Goal: Transaction & Acquisition: Download file/media

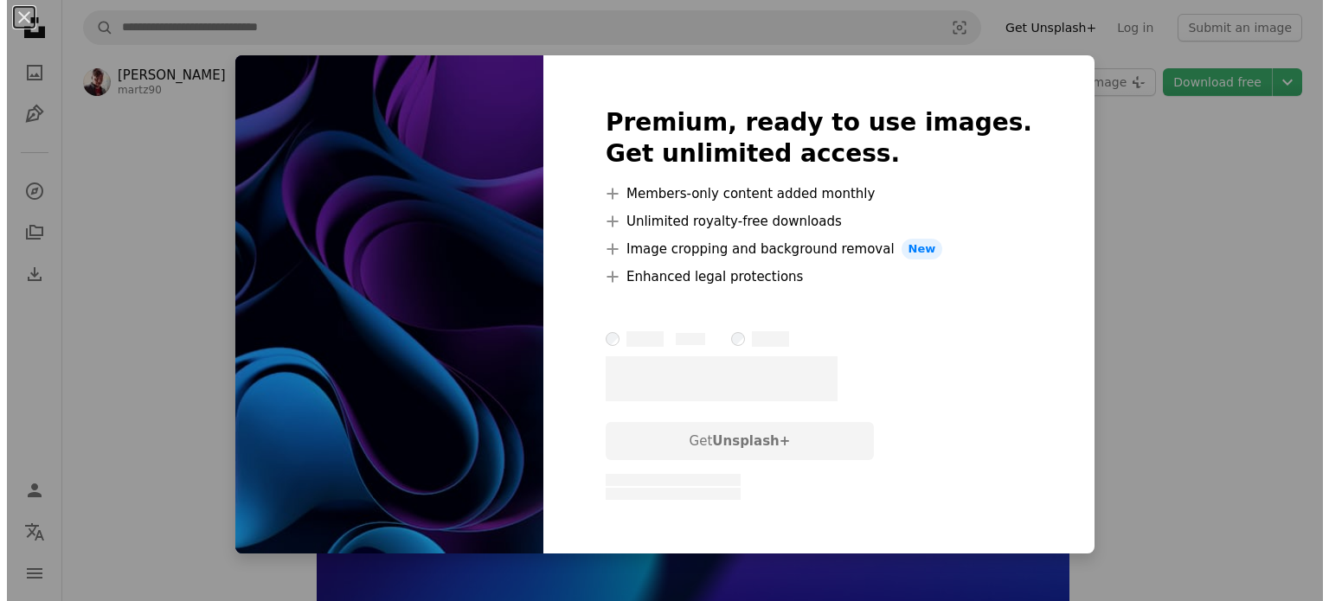
scroll to position [13499, 0]
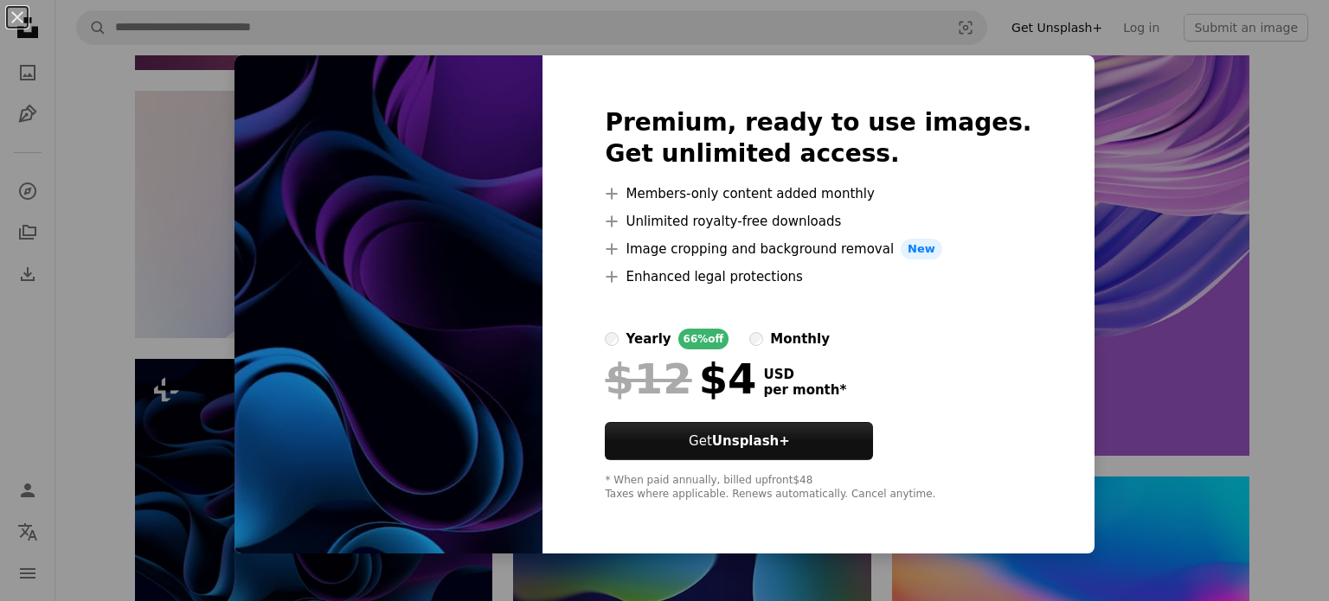
click at [103, 306] on div "An X shape Premium, ready to use images. Get unlimited access. A plus sign Memb…" at bounding box center [664, 300] width 1329 height 601
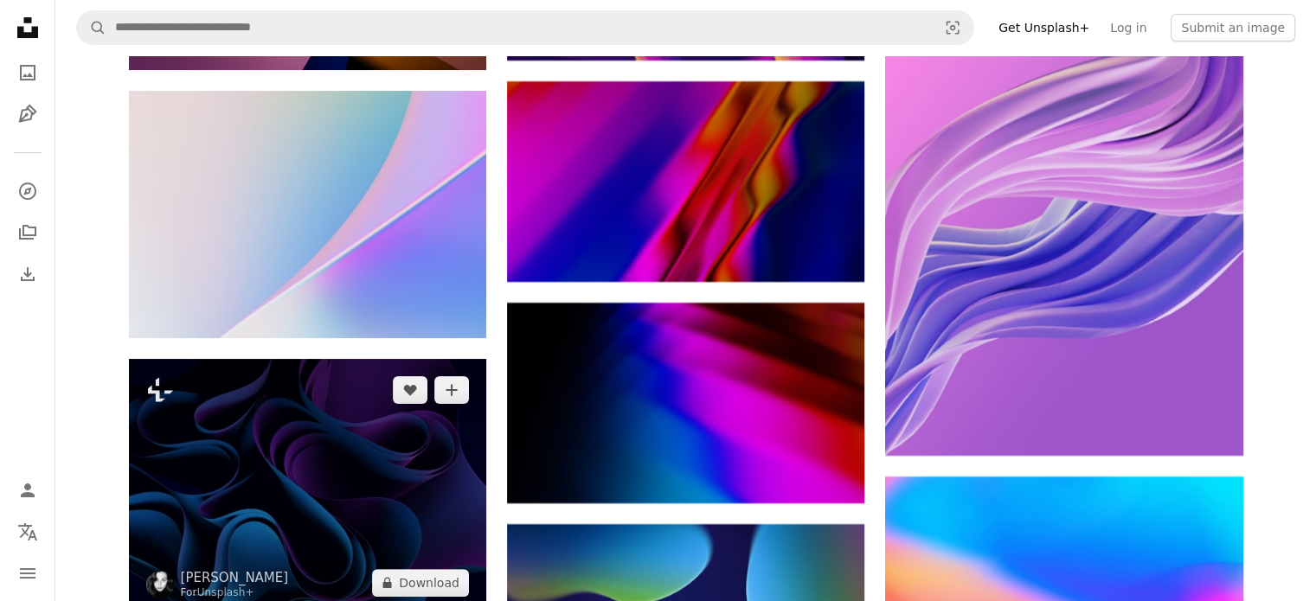
click at [313, 359] on img at bounding box center [307, 486] width 357 height 254
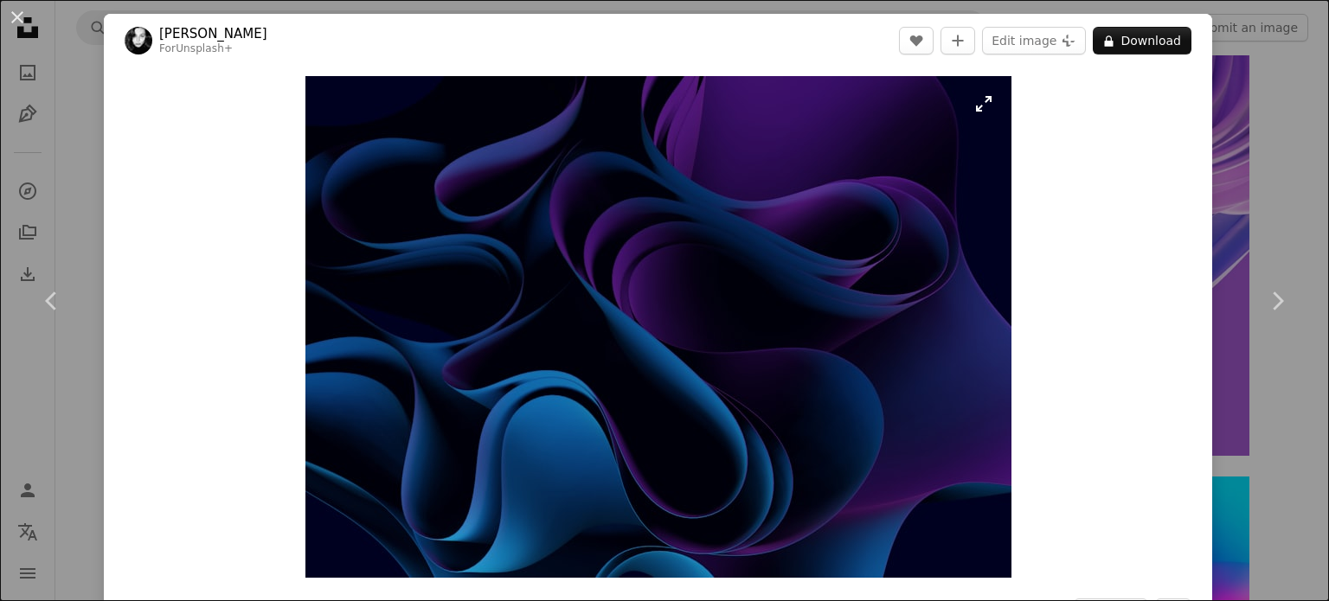
click at [976, 106] on dialog "An X shape Chevron left Chevron right [PERSON_NAME] For Unsplash+ A heart A plu…" at bounding box center [664, 300] width 1329 height 601
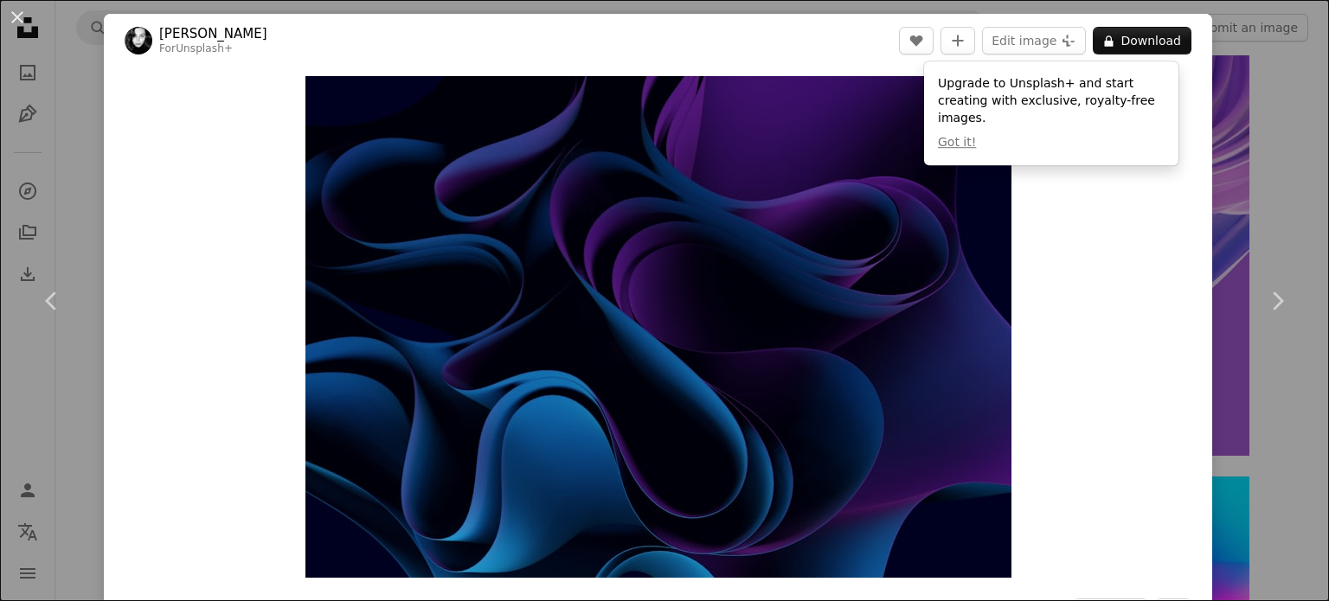
click at [817, 238] on img "Zoom in on this image" at bounding box center [658, 327] width 706 height 502
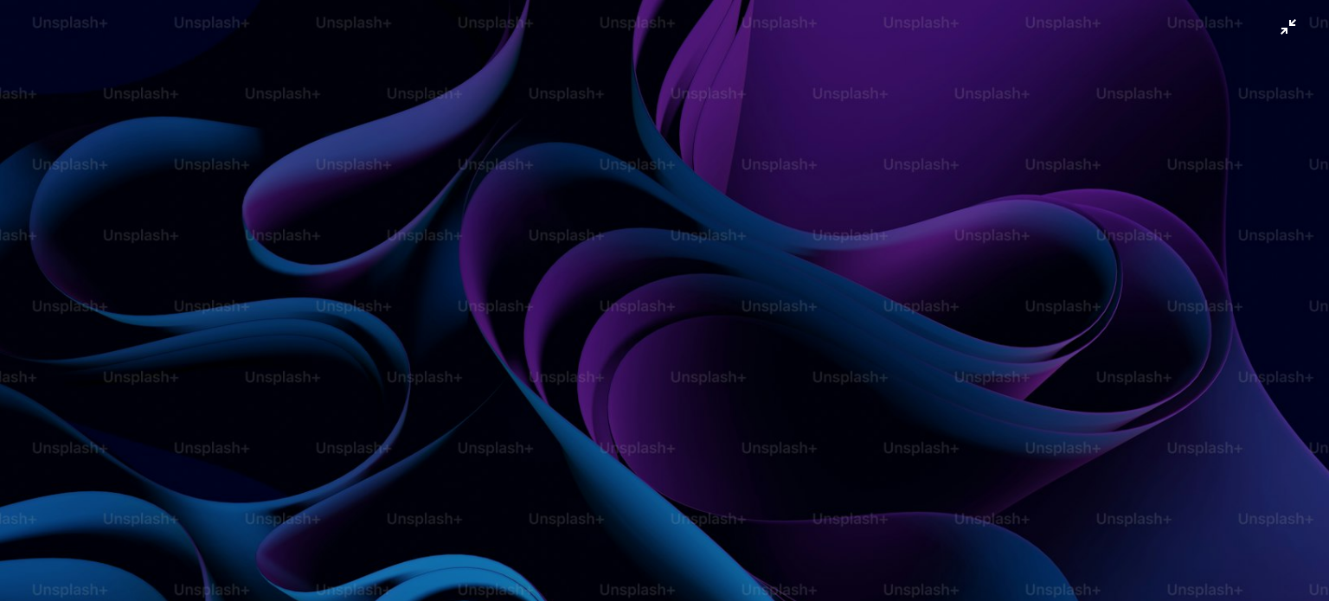
scroll to position [163, 0]
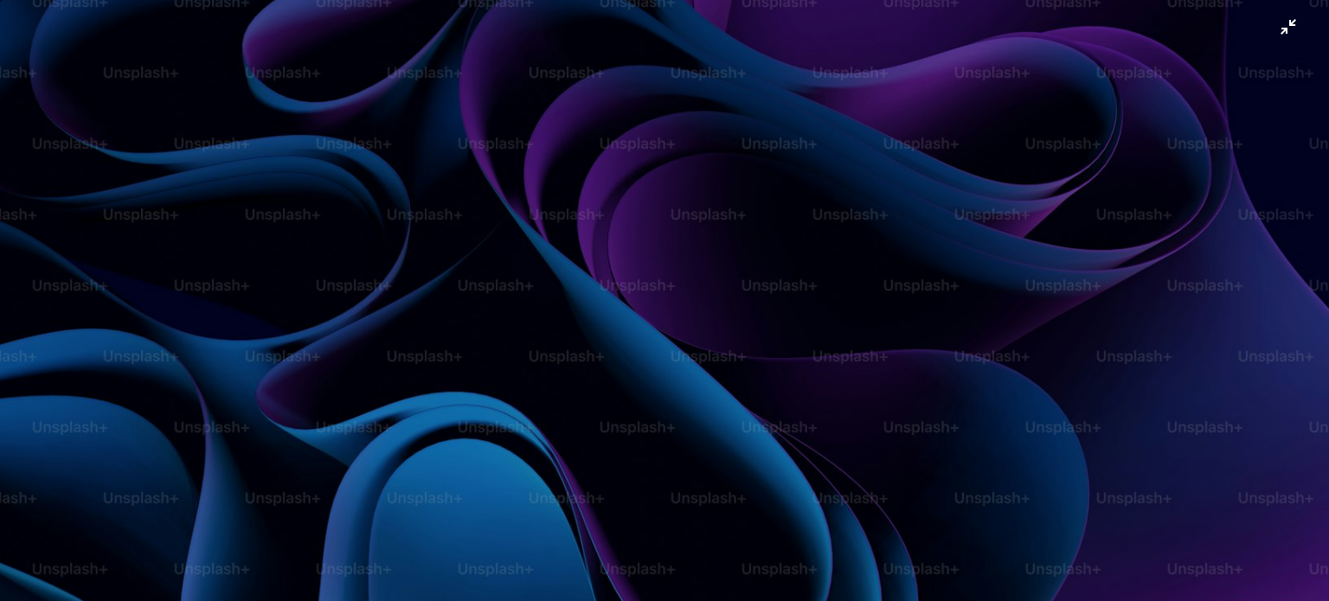
click at [1000, 304] on img "Zoom out on this image" at bounding box center [664, 309] width 1331 height 947
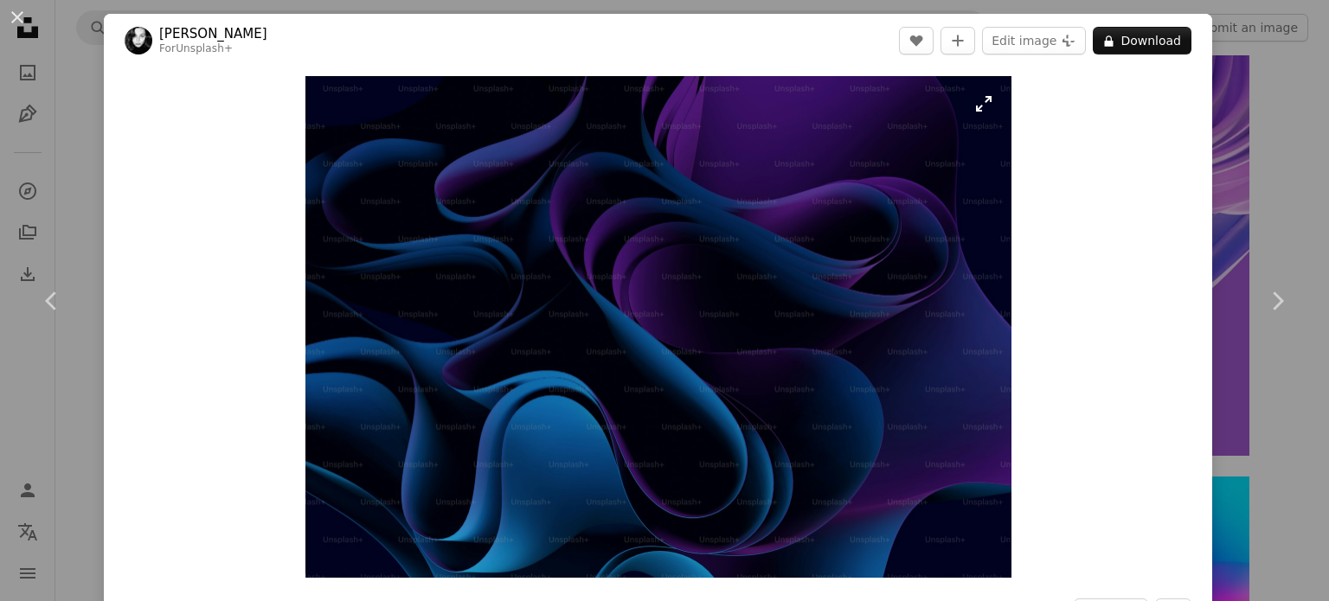
click at [745, 336] on img "Zoom in on this image" at bounding box center [658, 327] width 706 height 502
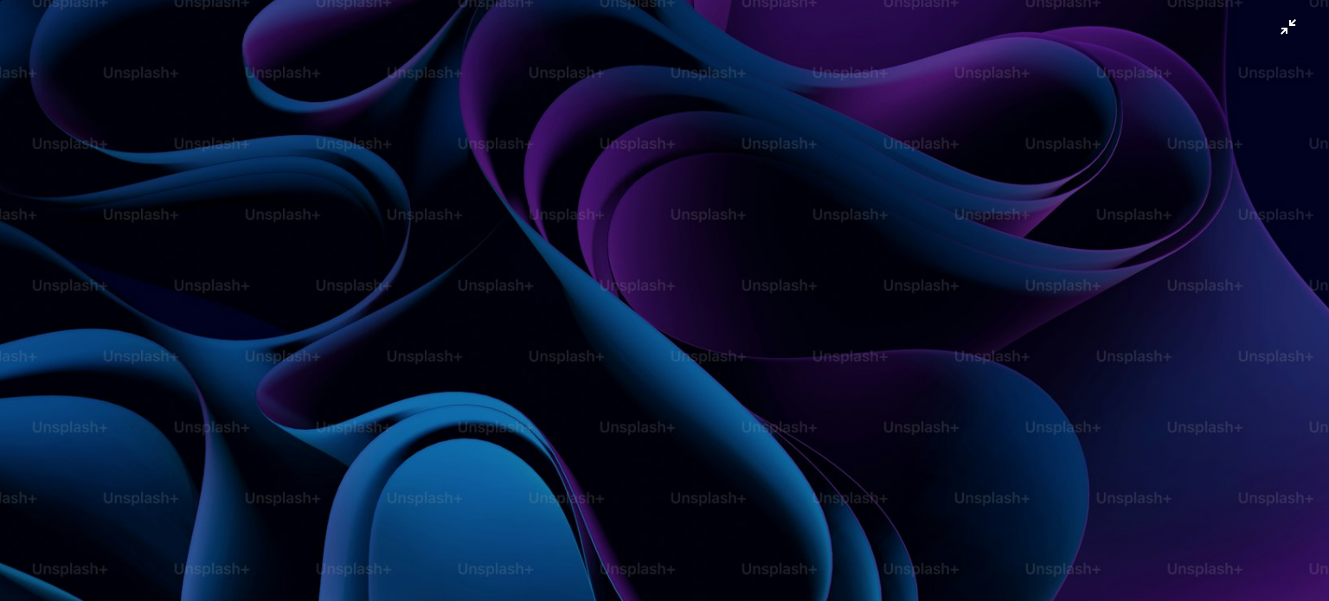
click at [744, 337] on img "Zoom out on this image" at bounding box center [664, 309] width 1331 height 947
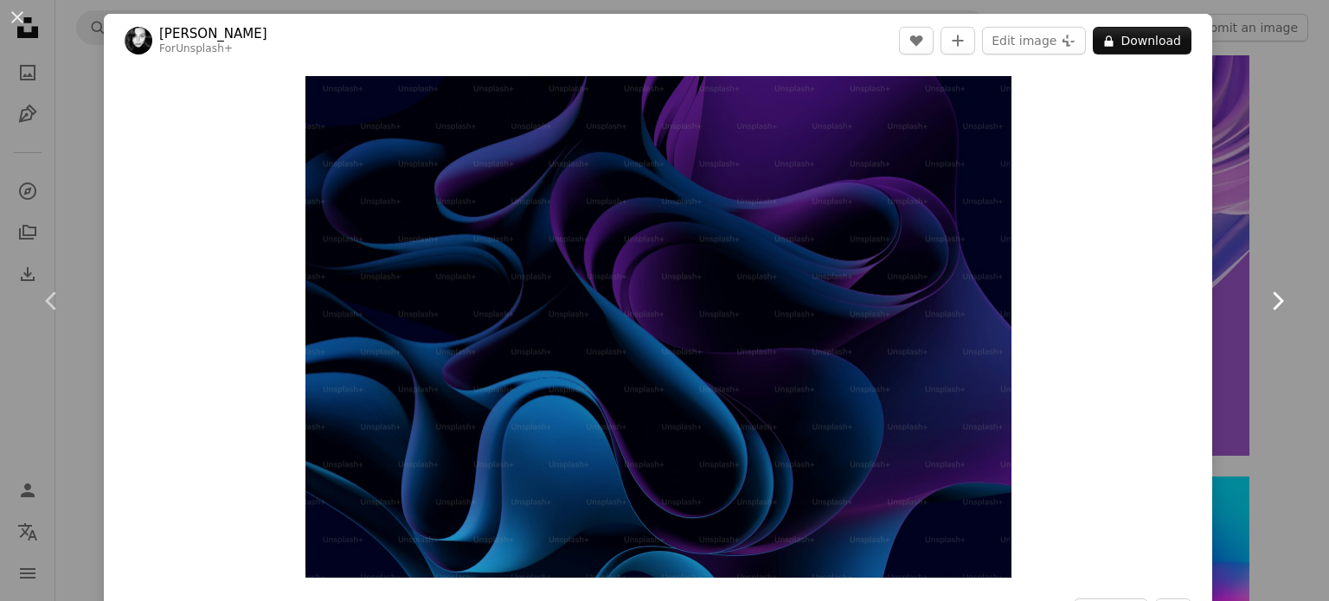
click at [1231, 254] on link "Chevron right" at bounding box center [1277, 301] width 104 height 166
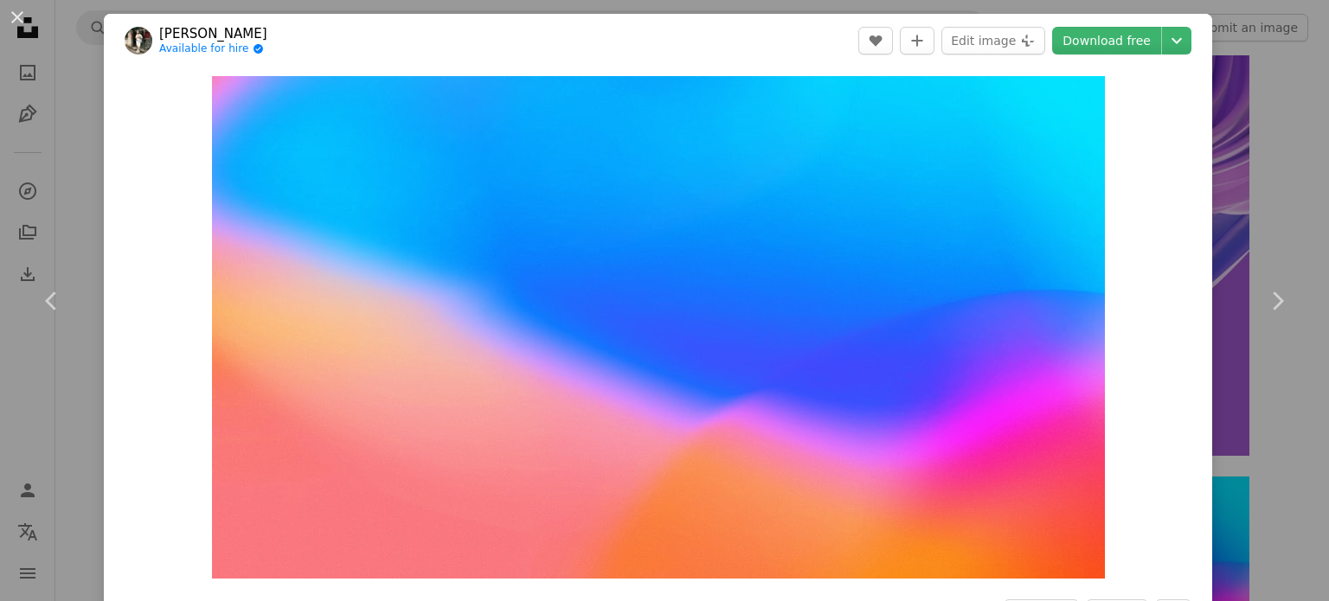
click at [64, 202] on div "An X shape Chevron left Chevron right [PERSON_NAME] Available for hire A checkm…" at bounding box center [664, 300] width 1329 height 601
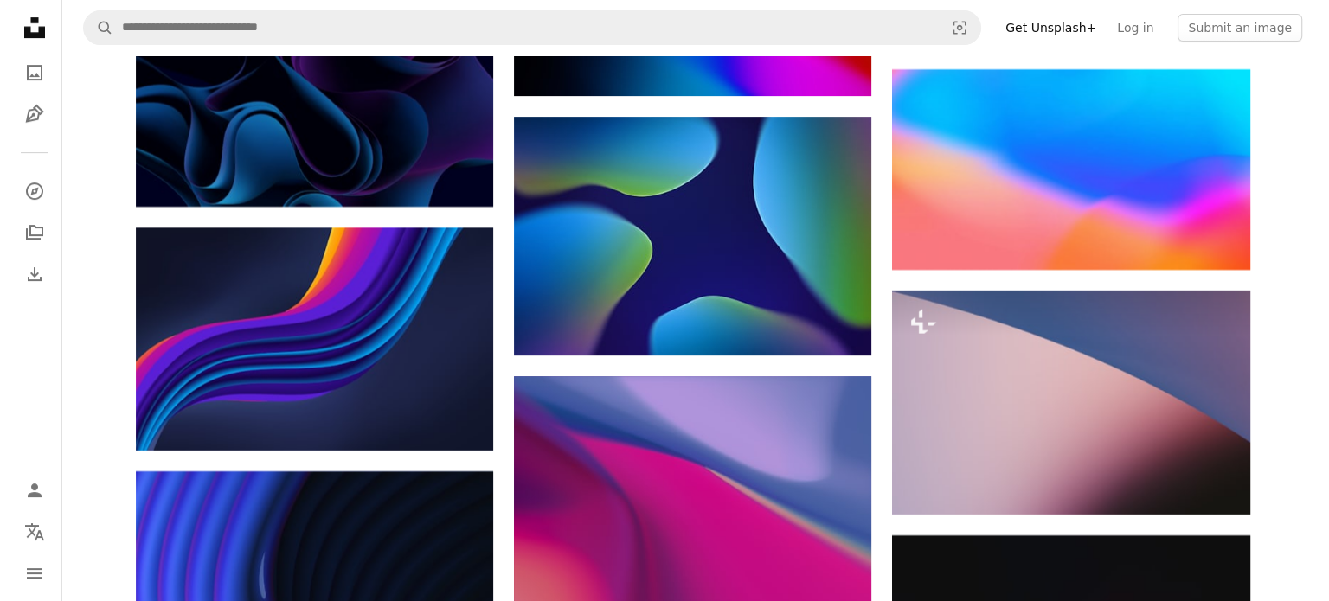
scroll to position [14105, 0]
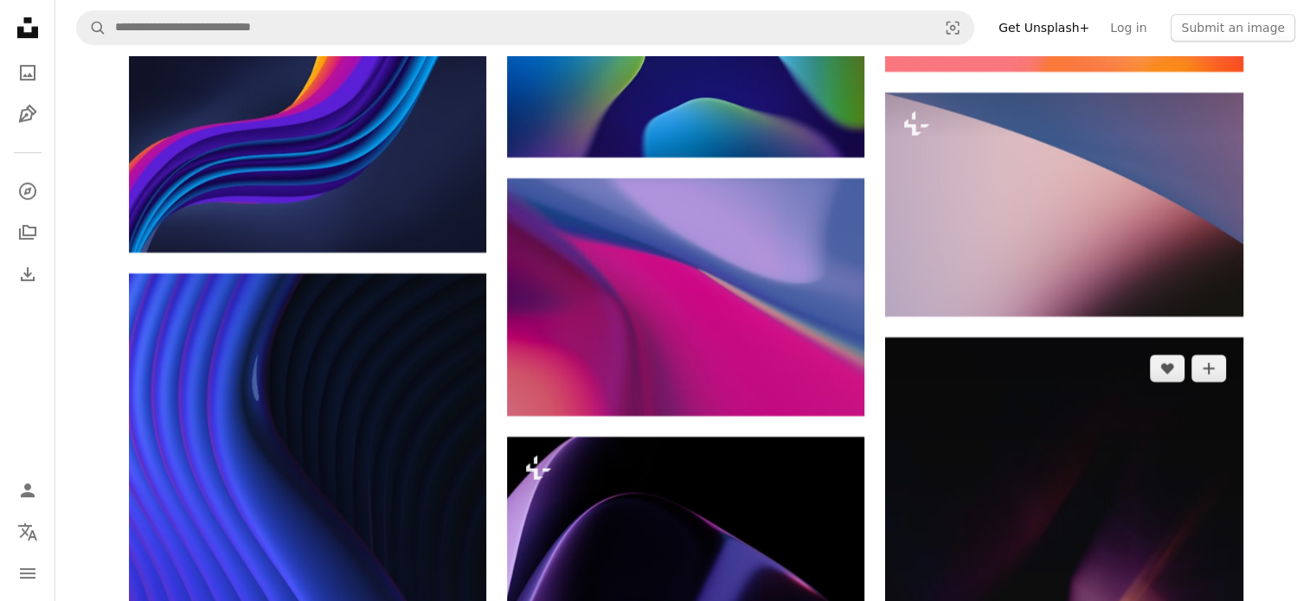
click at [903, 463] on img at bounding box center [1063, 605] width 357 height 537
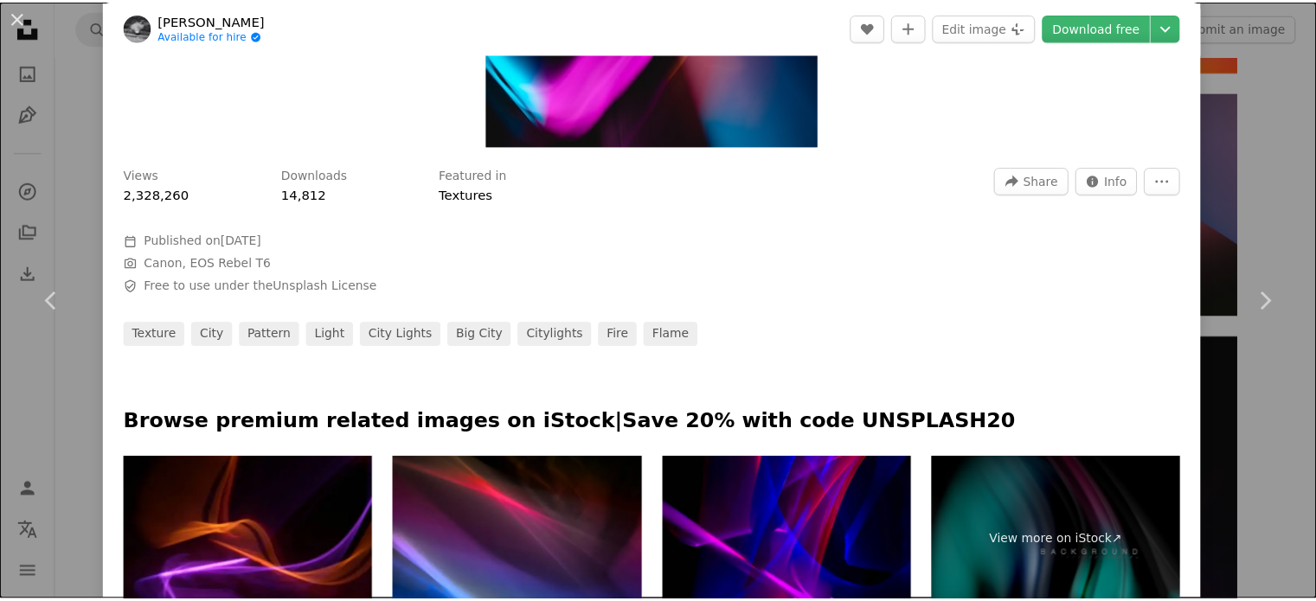
scroll to position [779, 0]
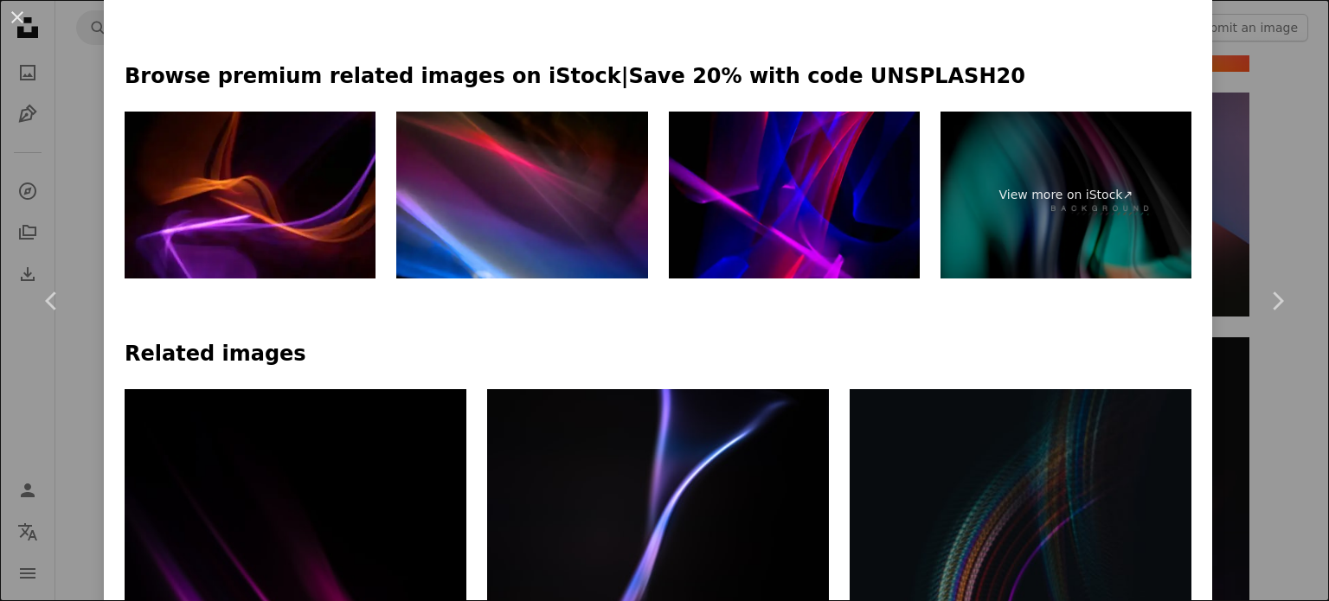
click at [42, 390] on div "An X shape Chevron left Chevron right Bruno Thethe Available for hire A checkma…" at bounding box center [664, 300] width 1329 height 601
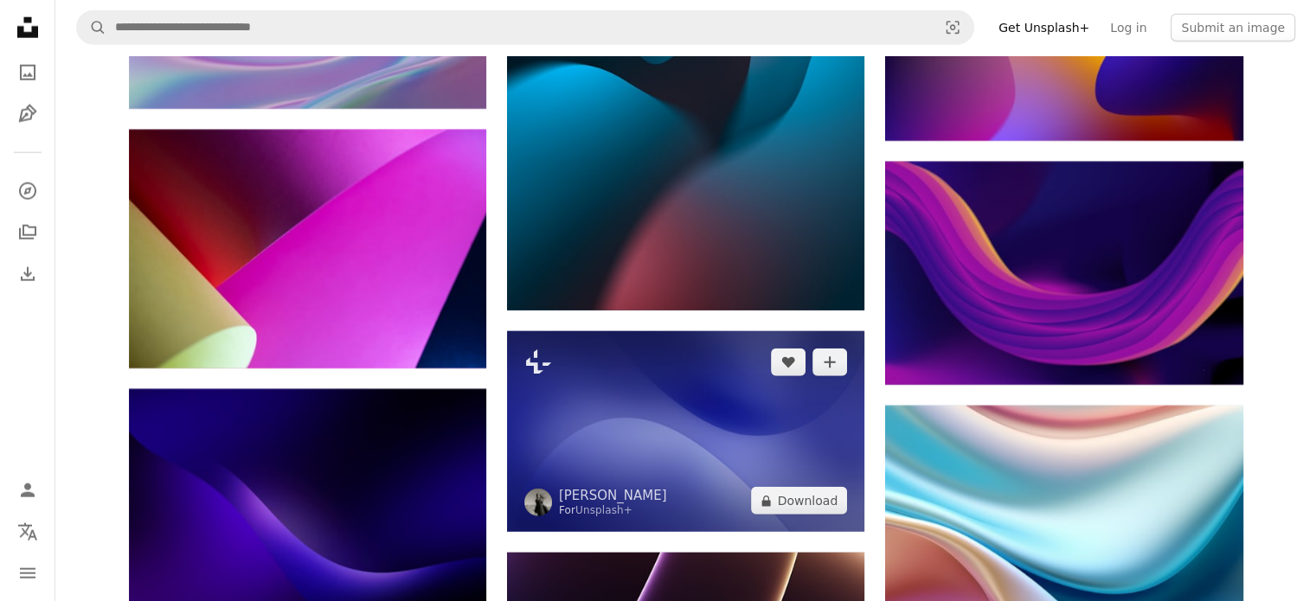
scroll to position [4413, 0]
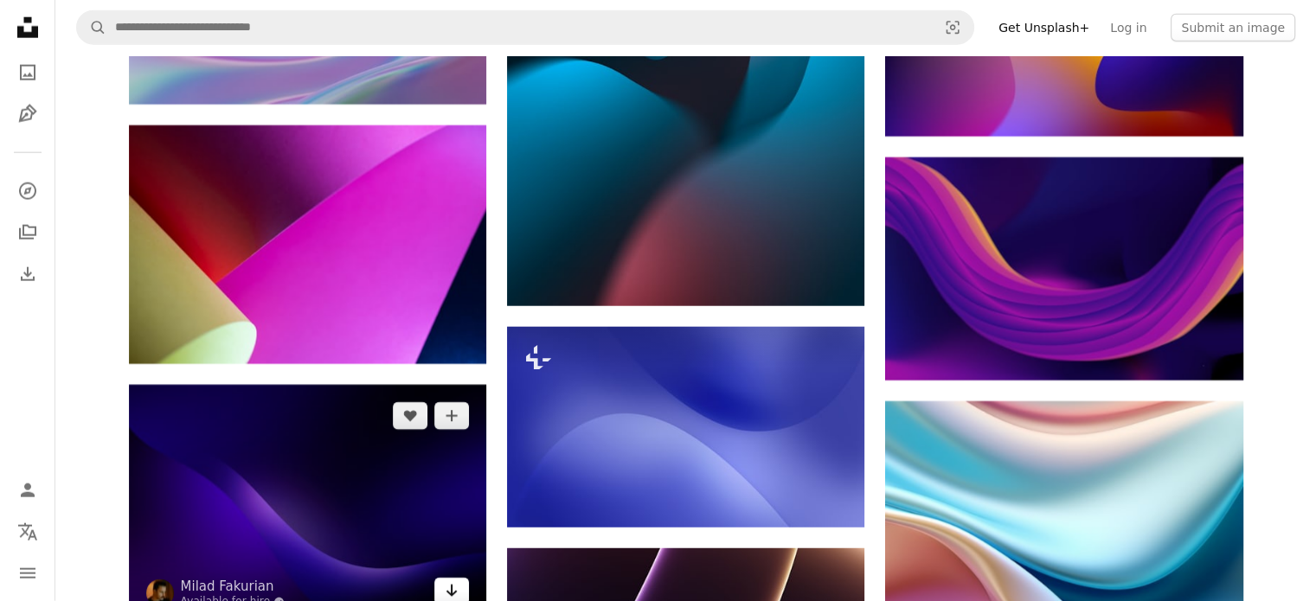
click at [447, 581] on icon "Arrow pointing down" at bounding box center [452, 591] width 14 height 21
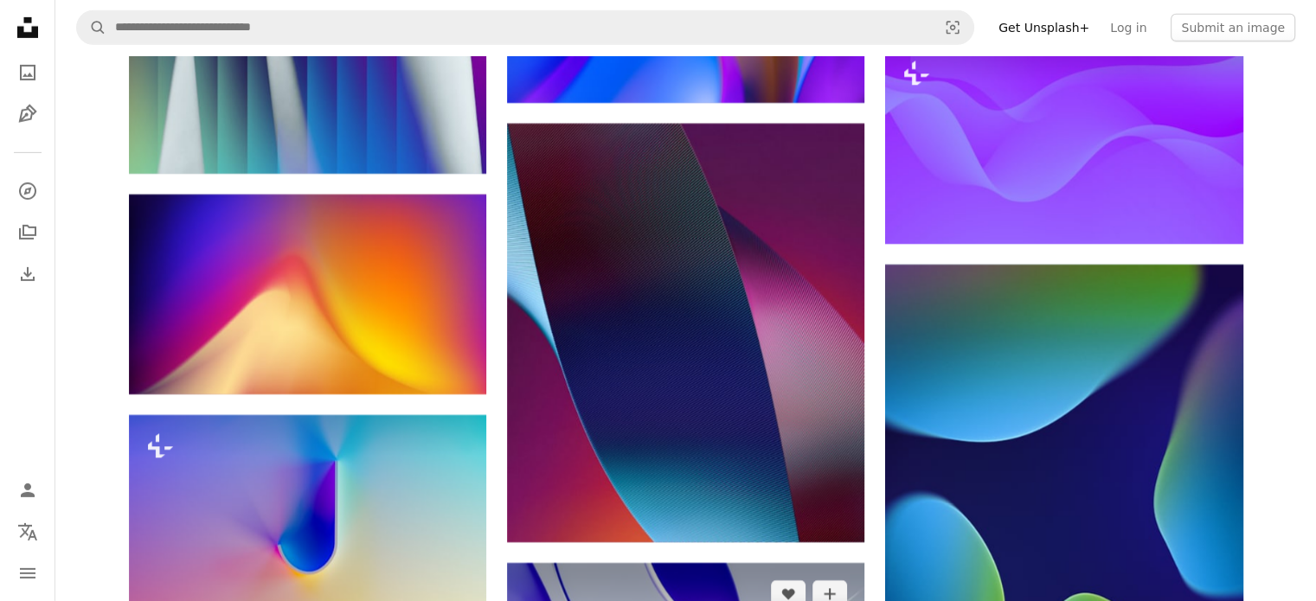
scroll to position [12288, 0]
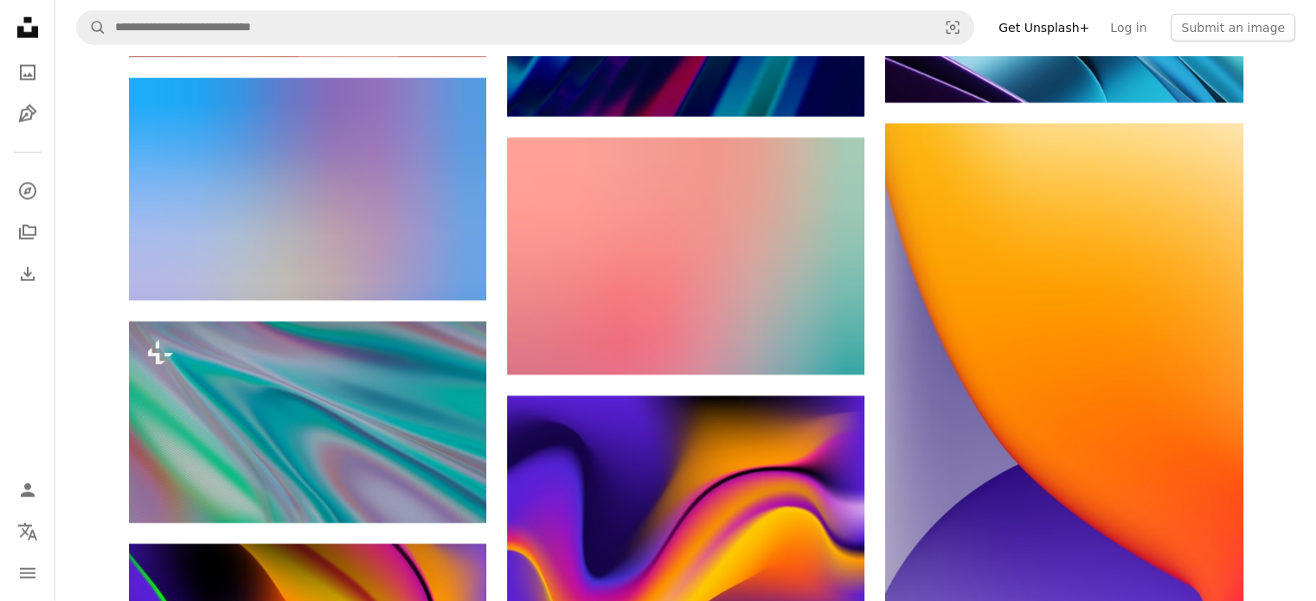
scroll to position [18085, 0]
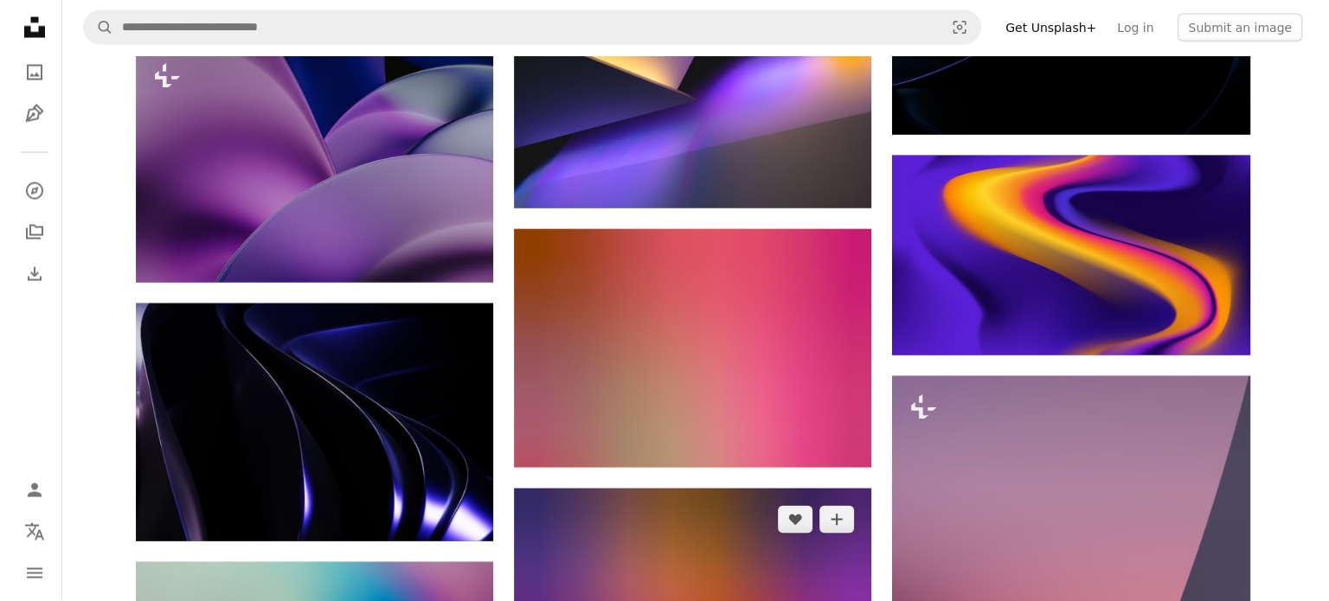
scroll to position [23104, 0]
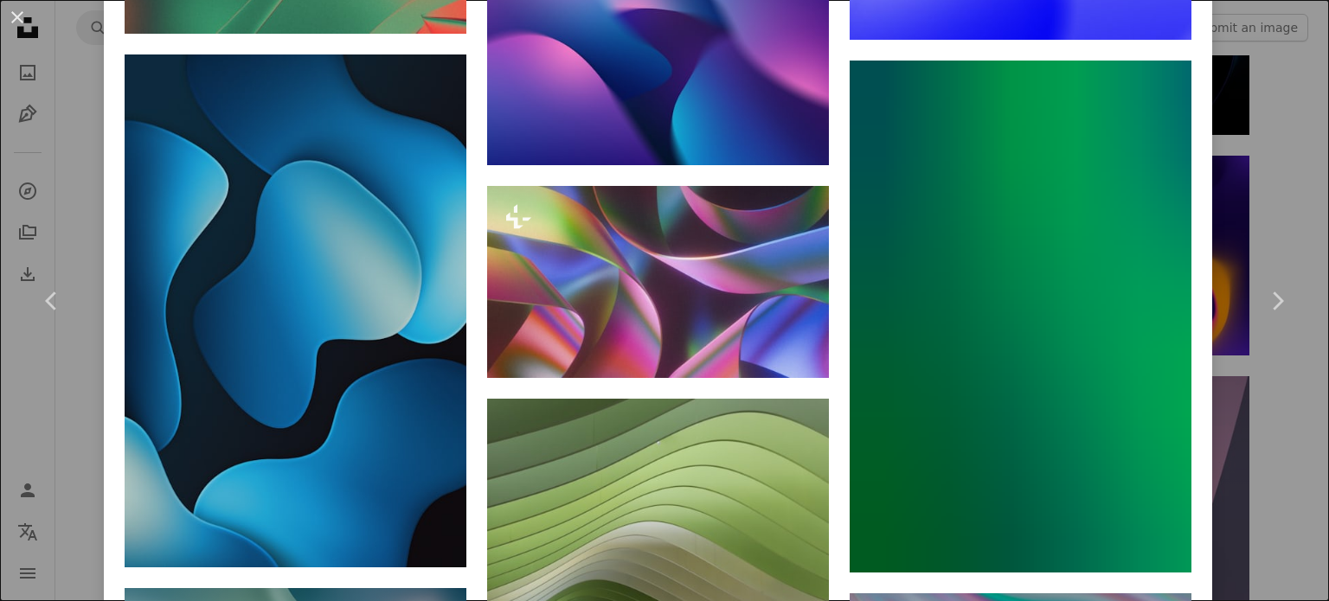
scroll to position [5812, 0]
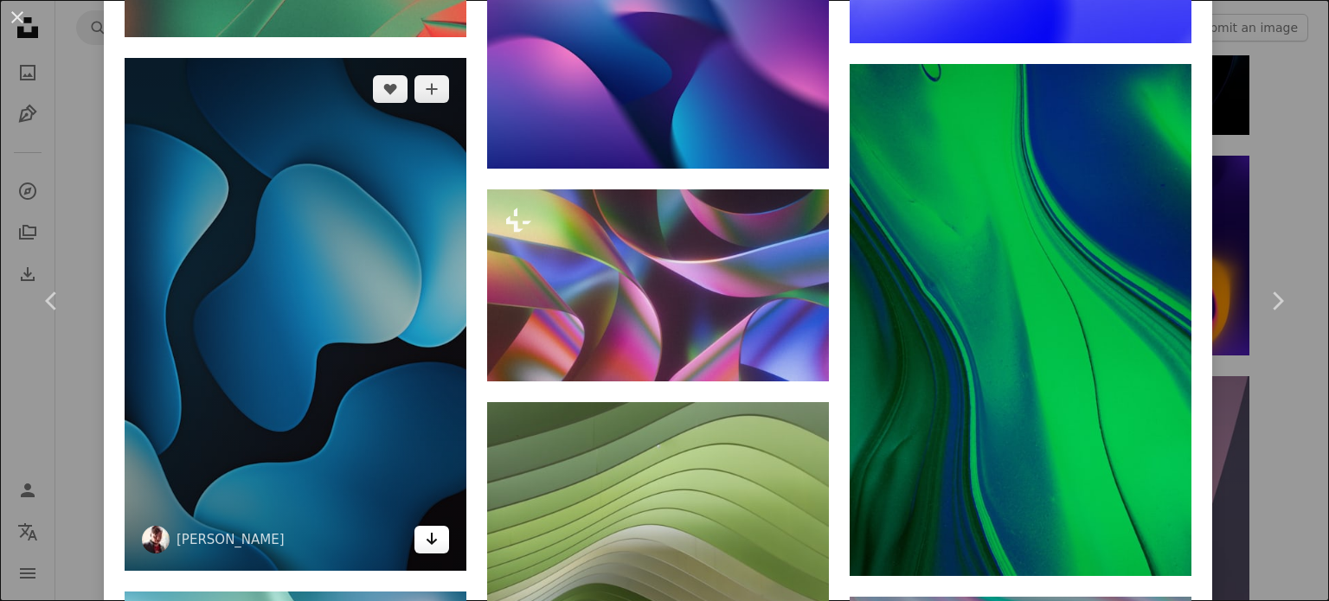
click at [433, 529] on icon "Arrow pointing down" at bounding box center [432, 539] width 14 height 21
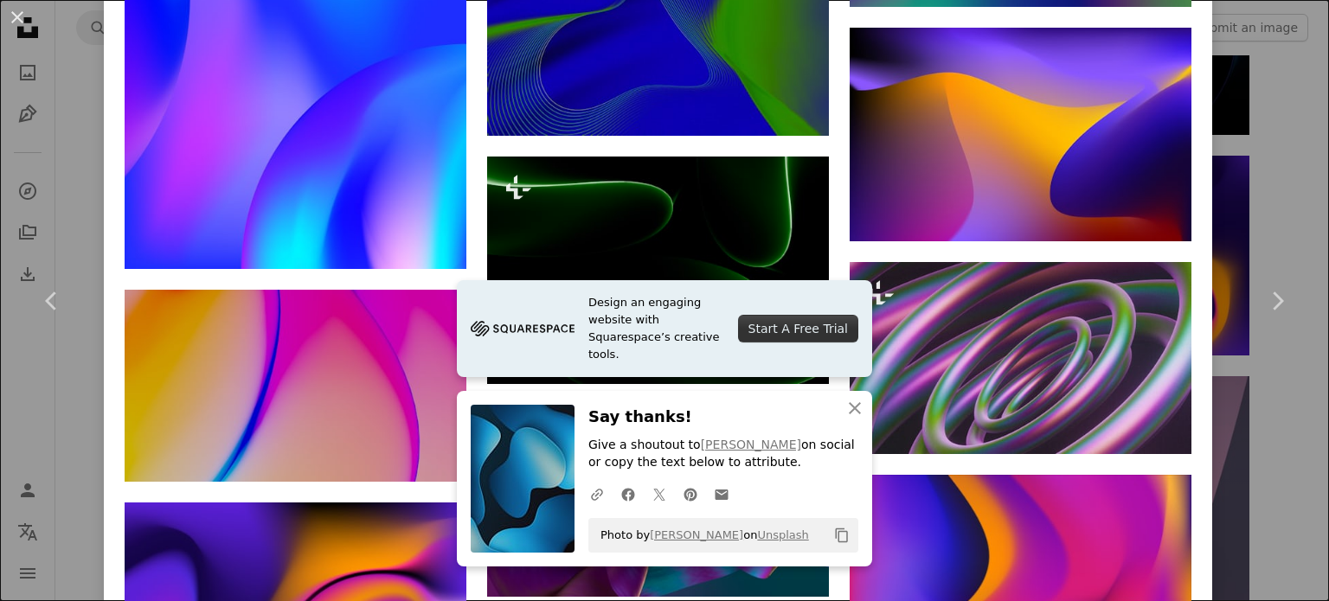
scroll to position [8148, 0]
